Goal: Task Accomplishment & Management: Manage account settings

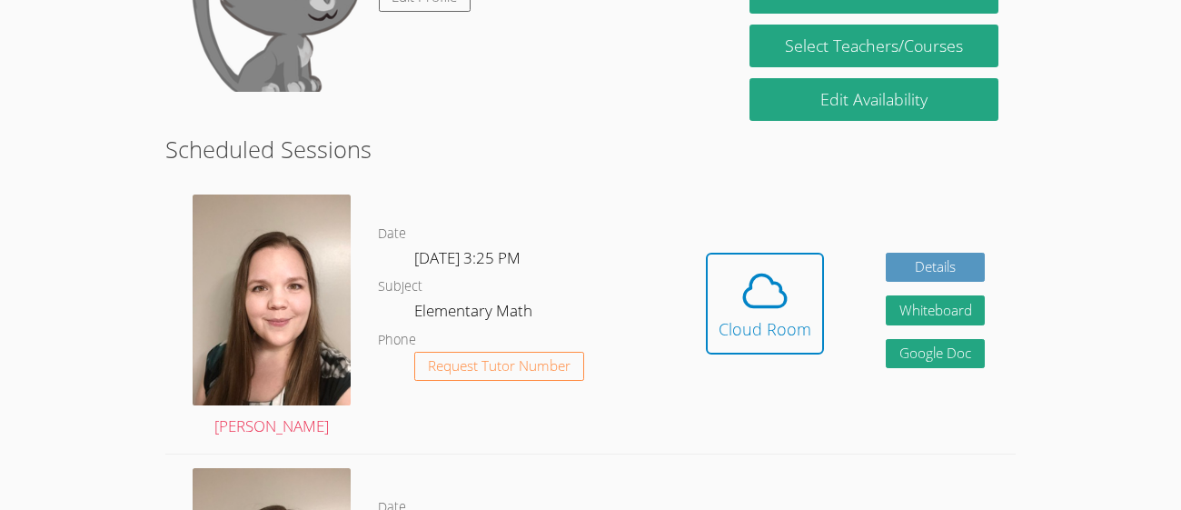
scroll to position [267, 0]
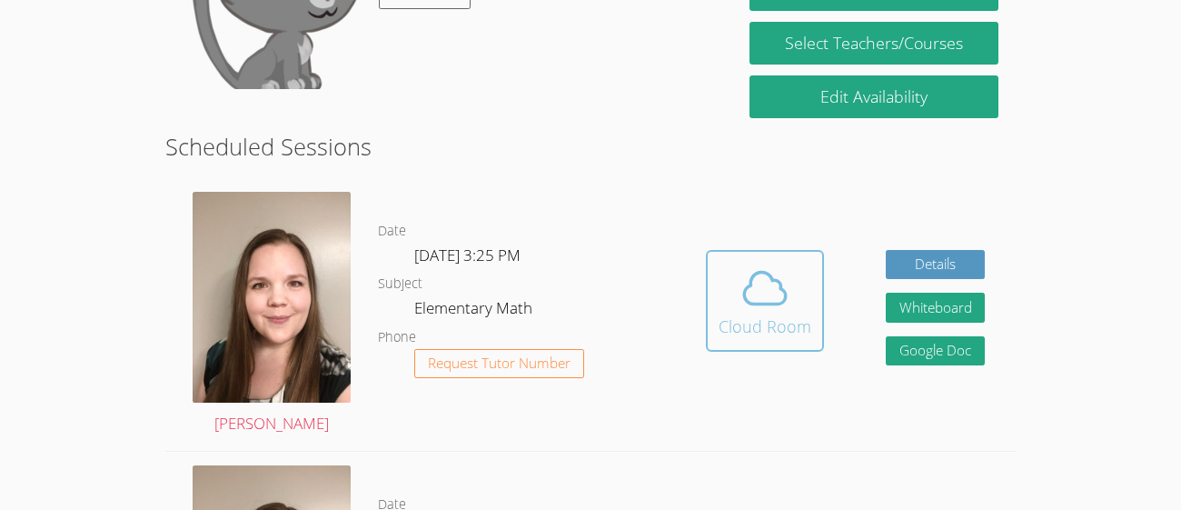
click at [745, 250] on button "Cloud Room" at bounding box center [765, 301] width 118 height 102
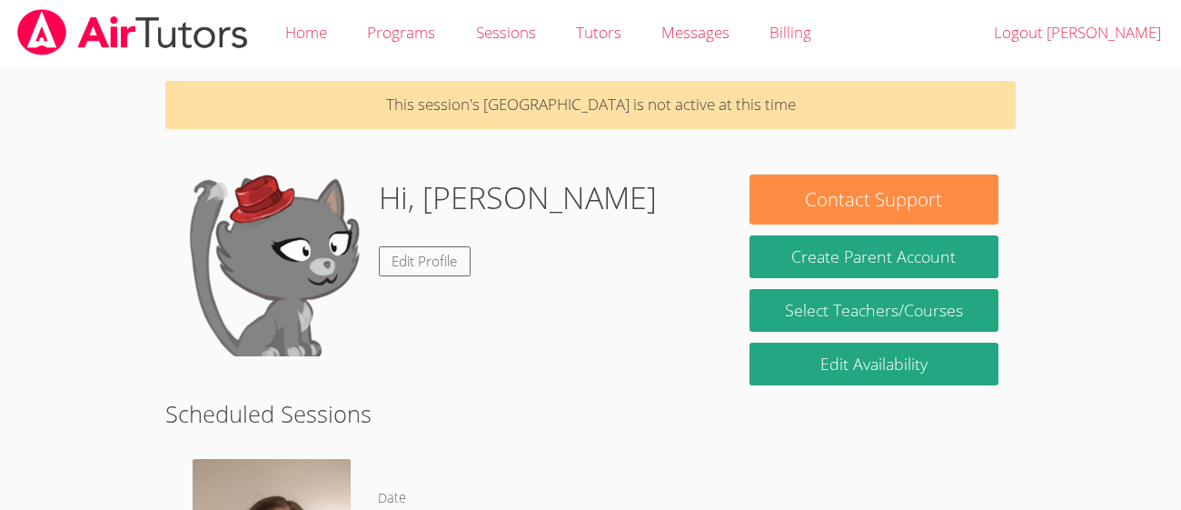
scroll to position [1, 0]
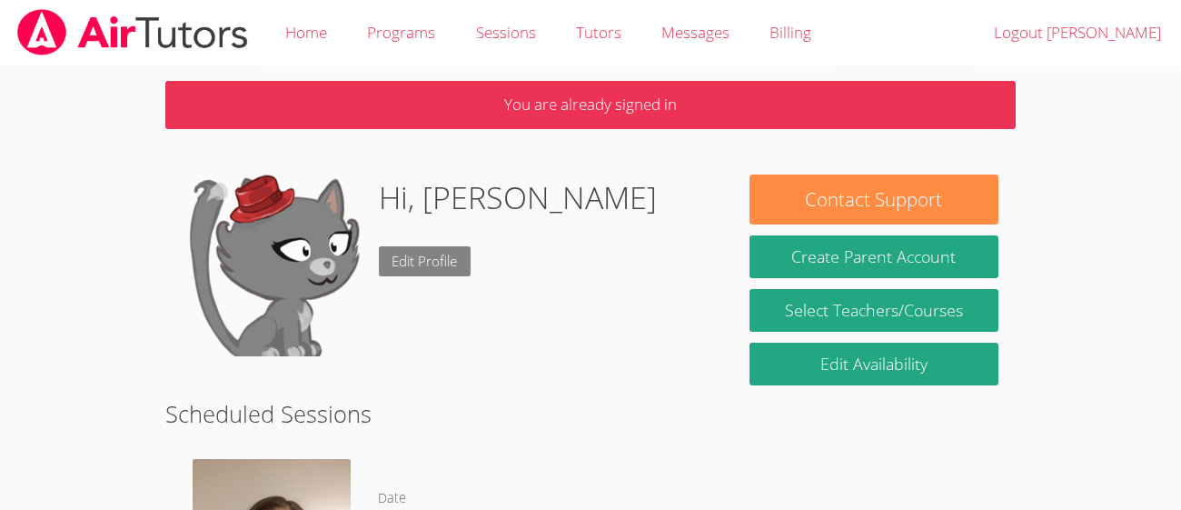
click at [412, 273] on link "Edit Profile" at bounding box center [425, 261] width 93 height 30
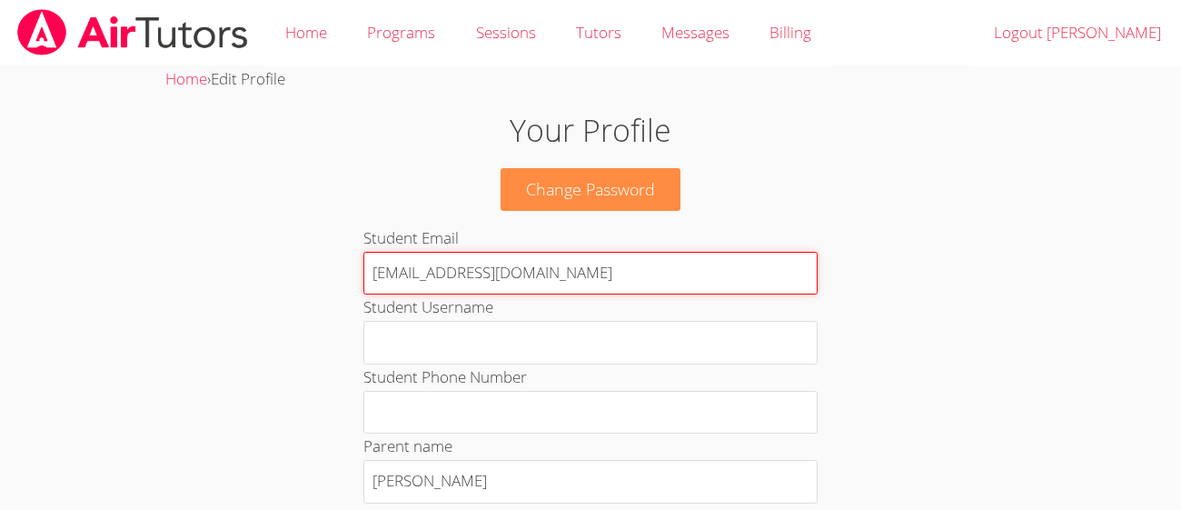
click at [426, 257] on input "am105368@student.musd.org" at bounding box center [590, 274] width 454 height 44
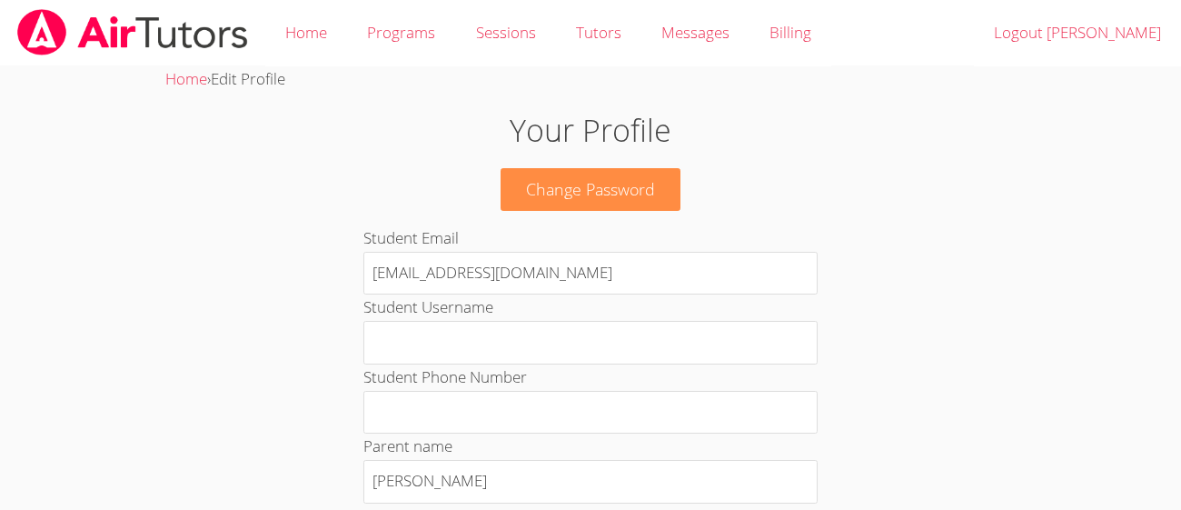
click at [244, 57] on link at bounding box center [132, 32] width 265 height 65
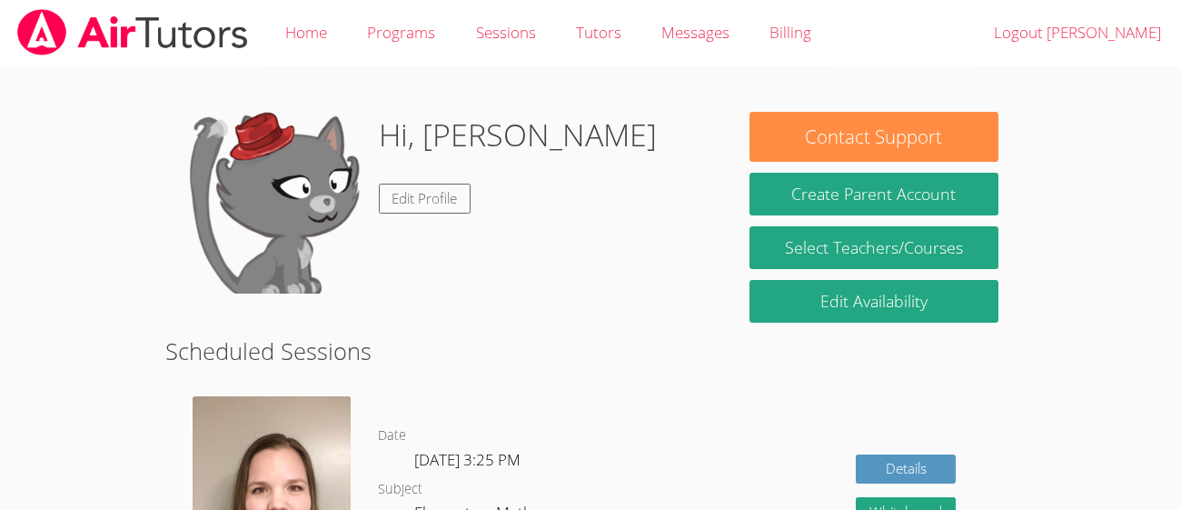
click at [614, 122] on div "Hi, Aaliyah Edit Profile" at bounding box center [449, 203] width 533 height 182
